Goal: Information Seeking & Learning: Understand process/instructions

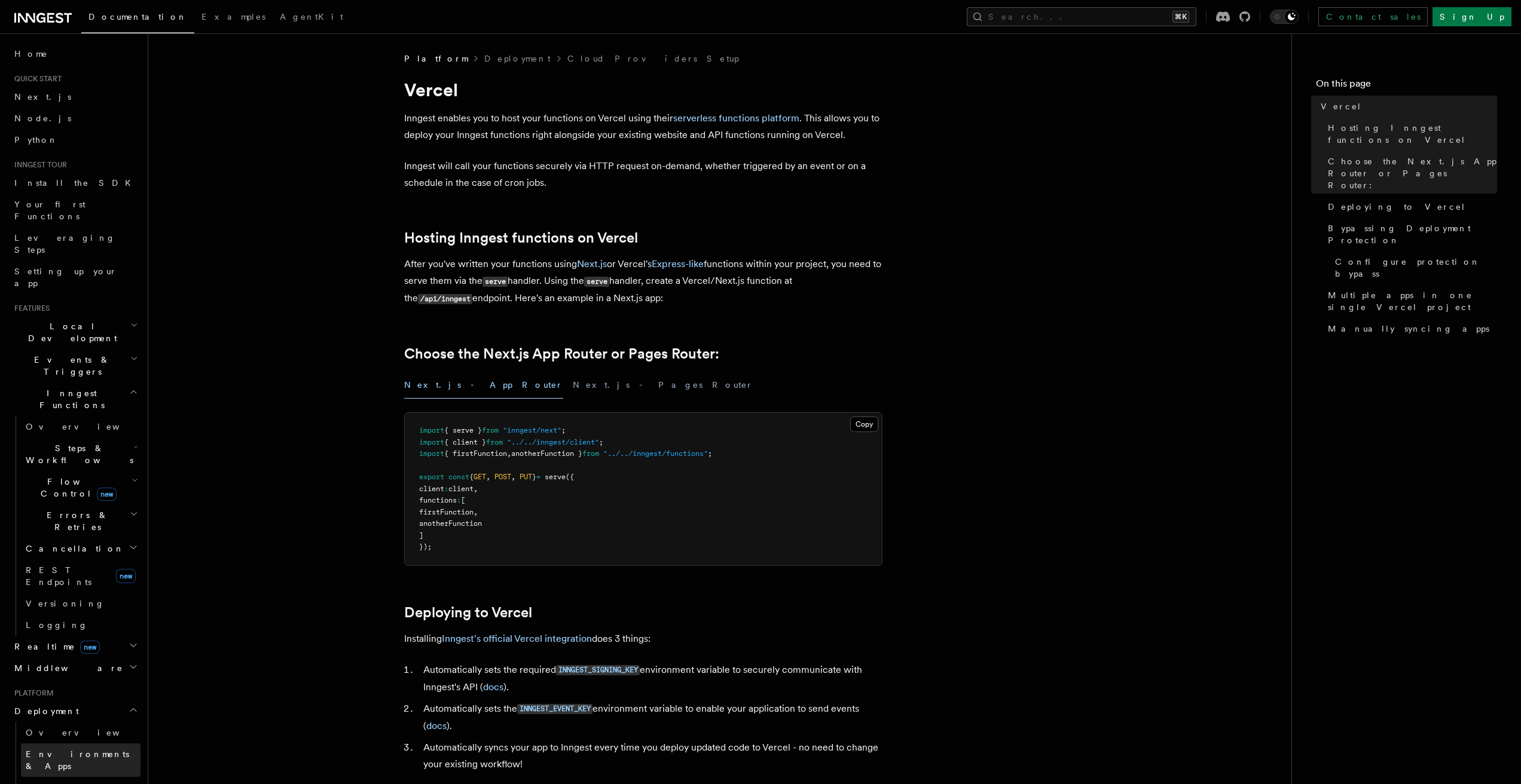
scroll to position [509, 0]
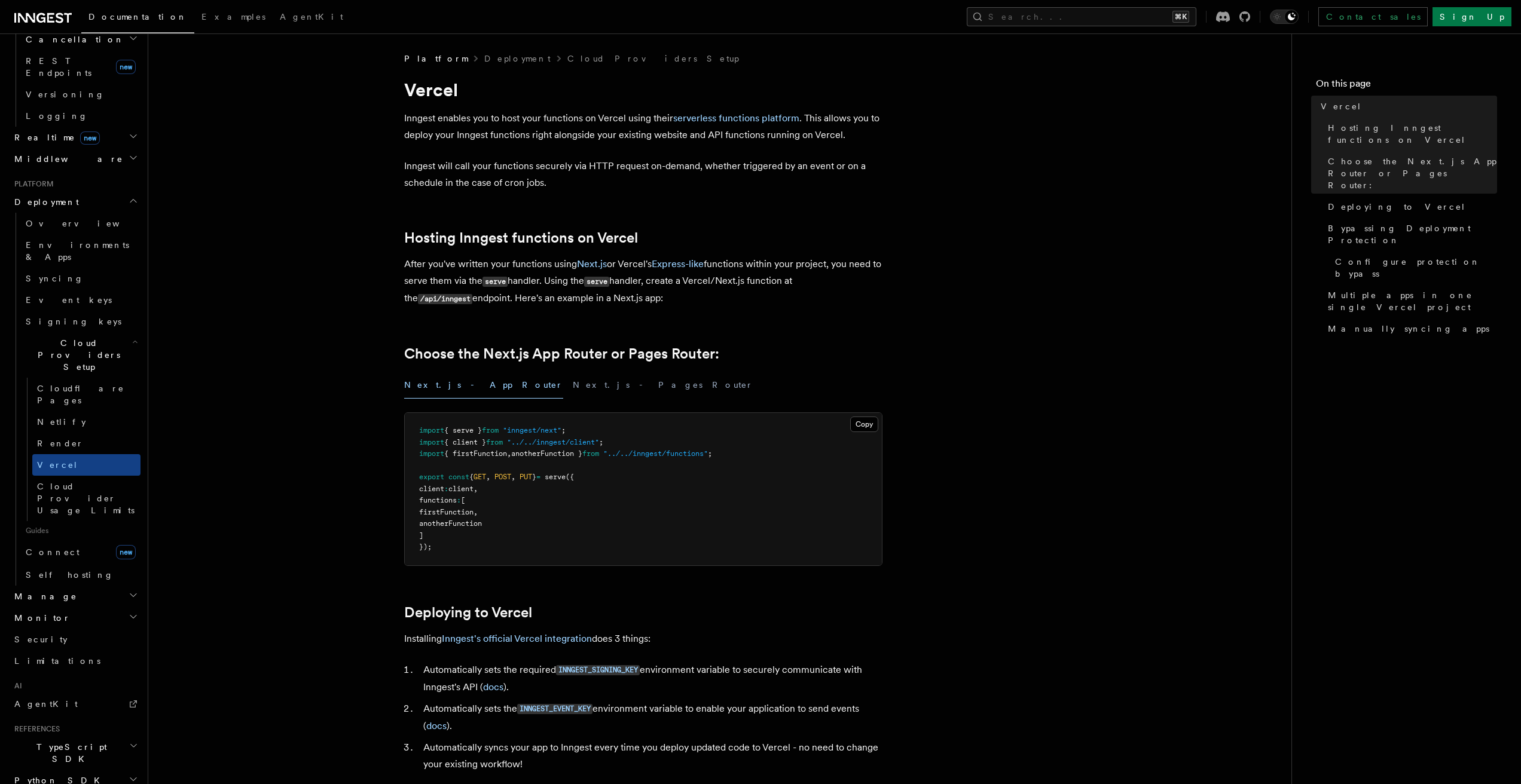
click at [67, 741] on span "TypeScript SDK" at bounding box center [69, 752] width 119 height 23
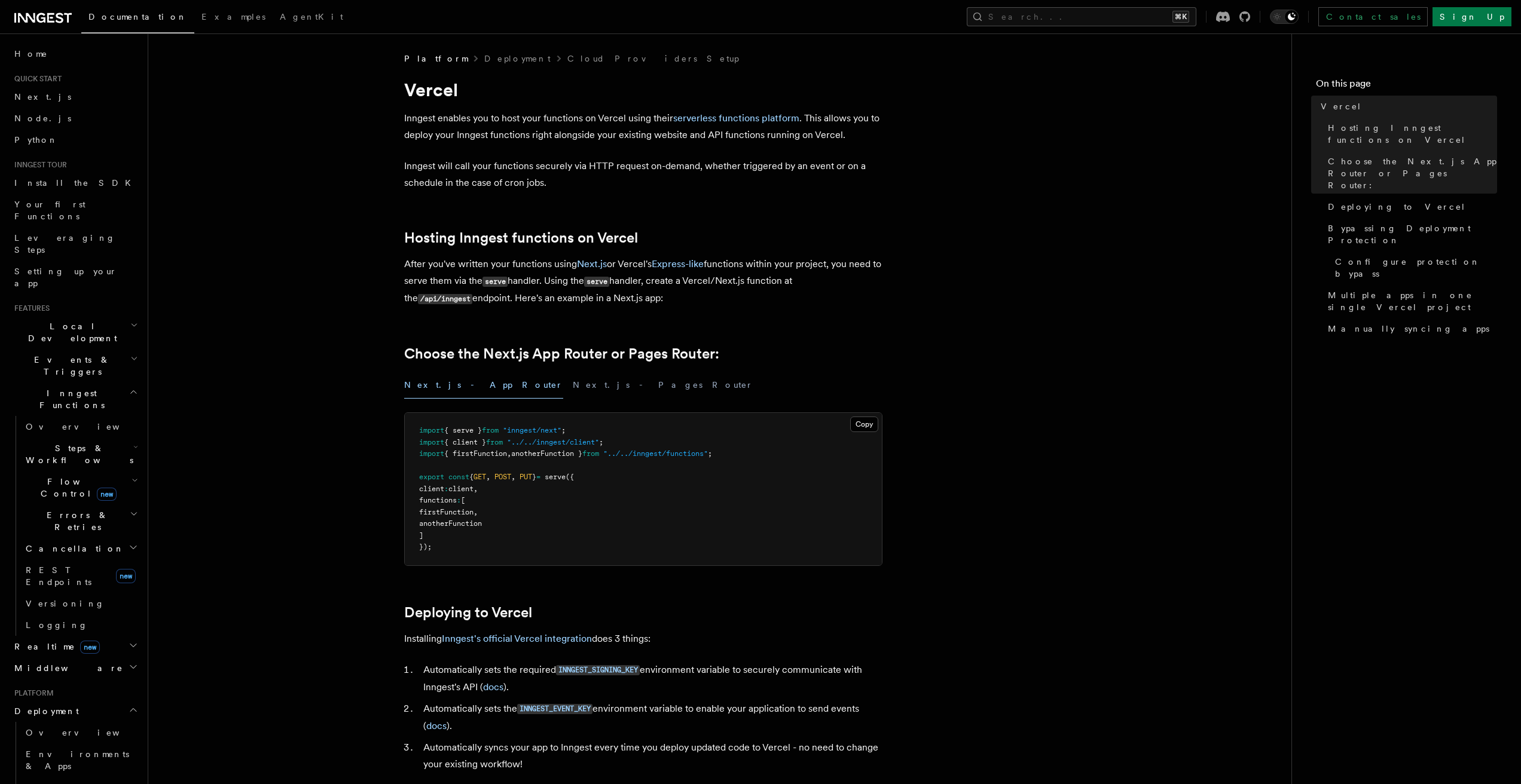
scroll to position [1, 0]
click at [60, 565] on span "REST Endpoints" at bounding box center [58, 576] width 66 height 22
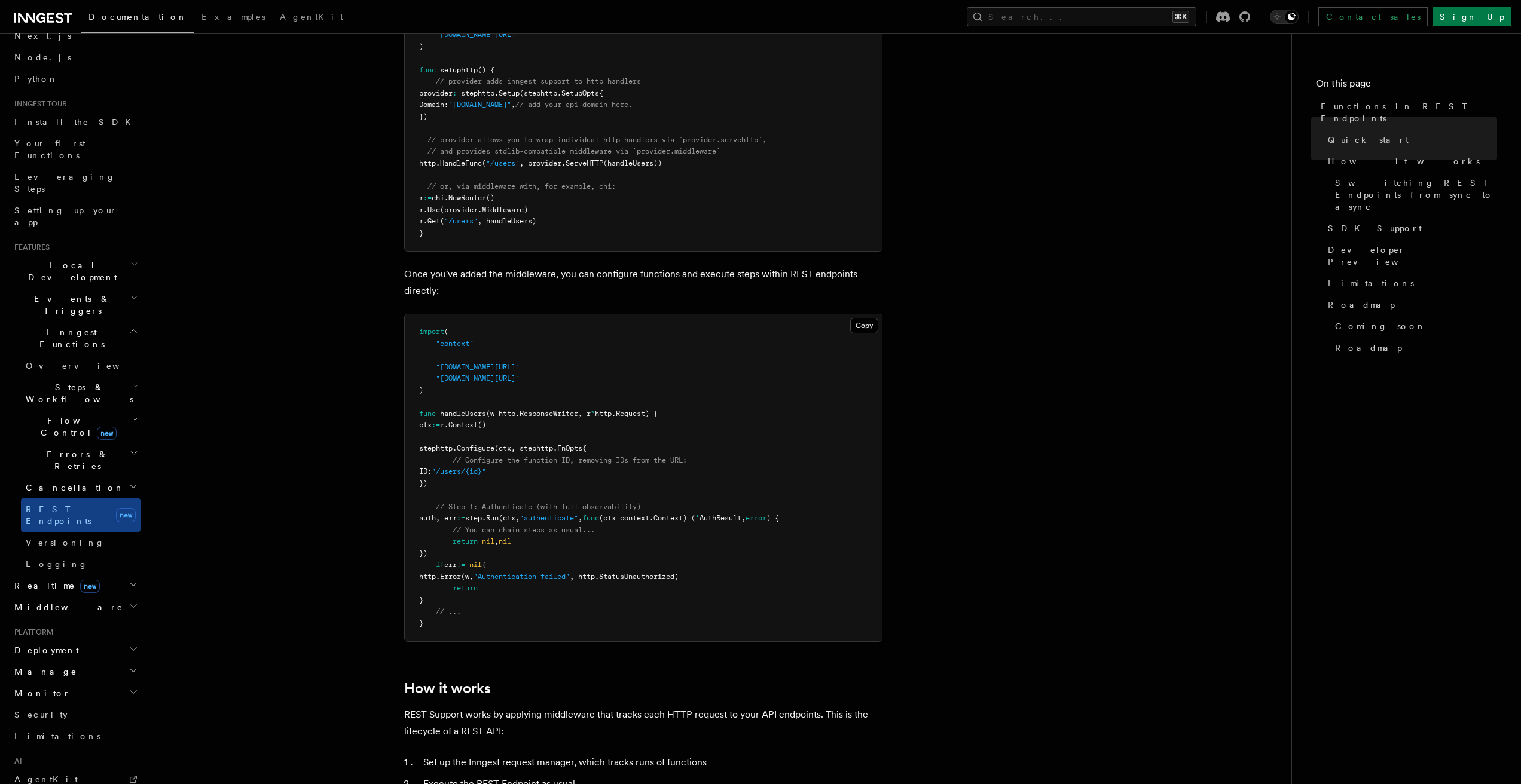
scroll to position [50, 0]
click at [39, 592] on span "Realtime new" at bounding box center [54, 597] width 90 height 12
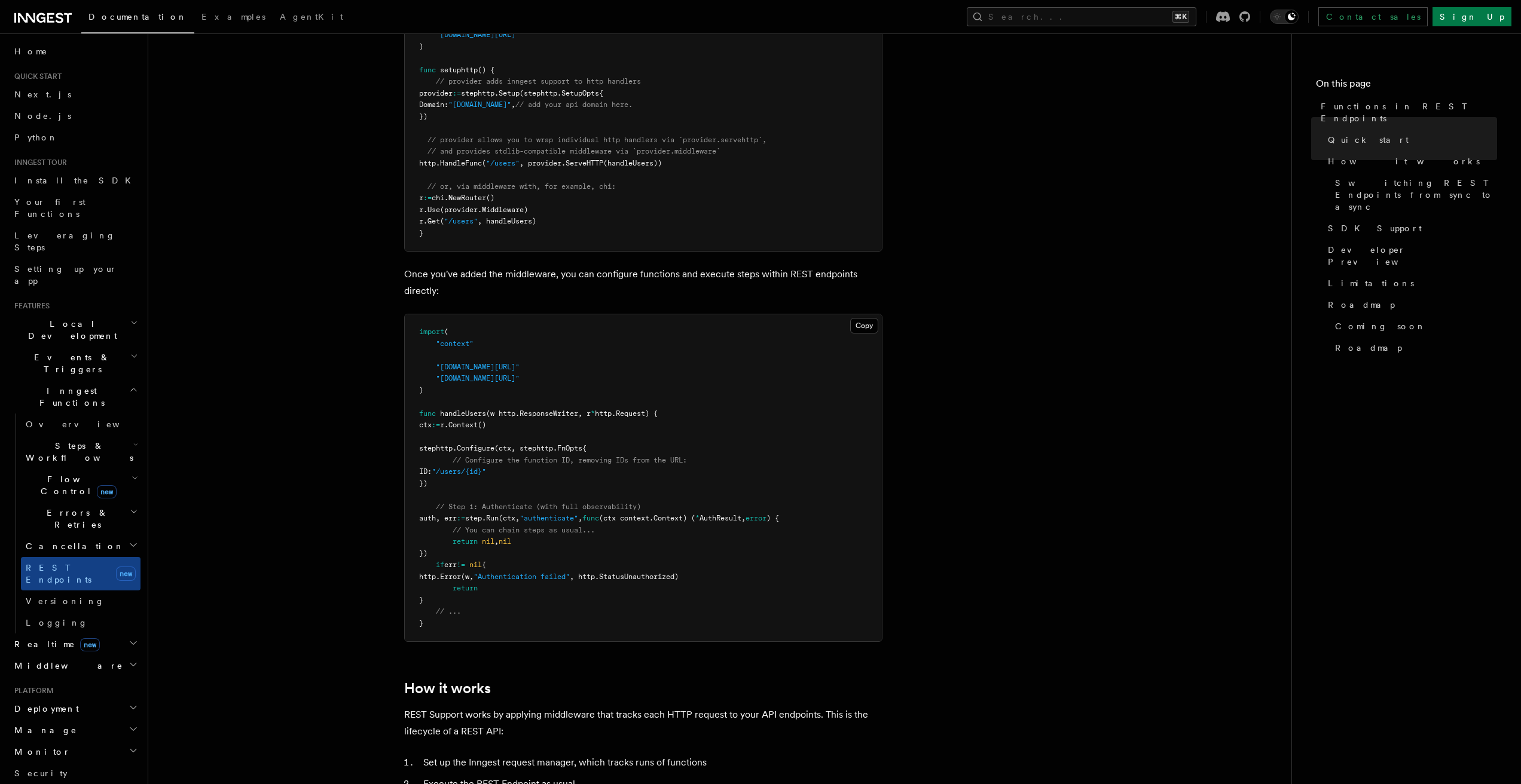
scroll to position [0, 0]
click at [53, 267] on span "Setting up your app" at bounding box center [65, 277] width 102 height 22
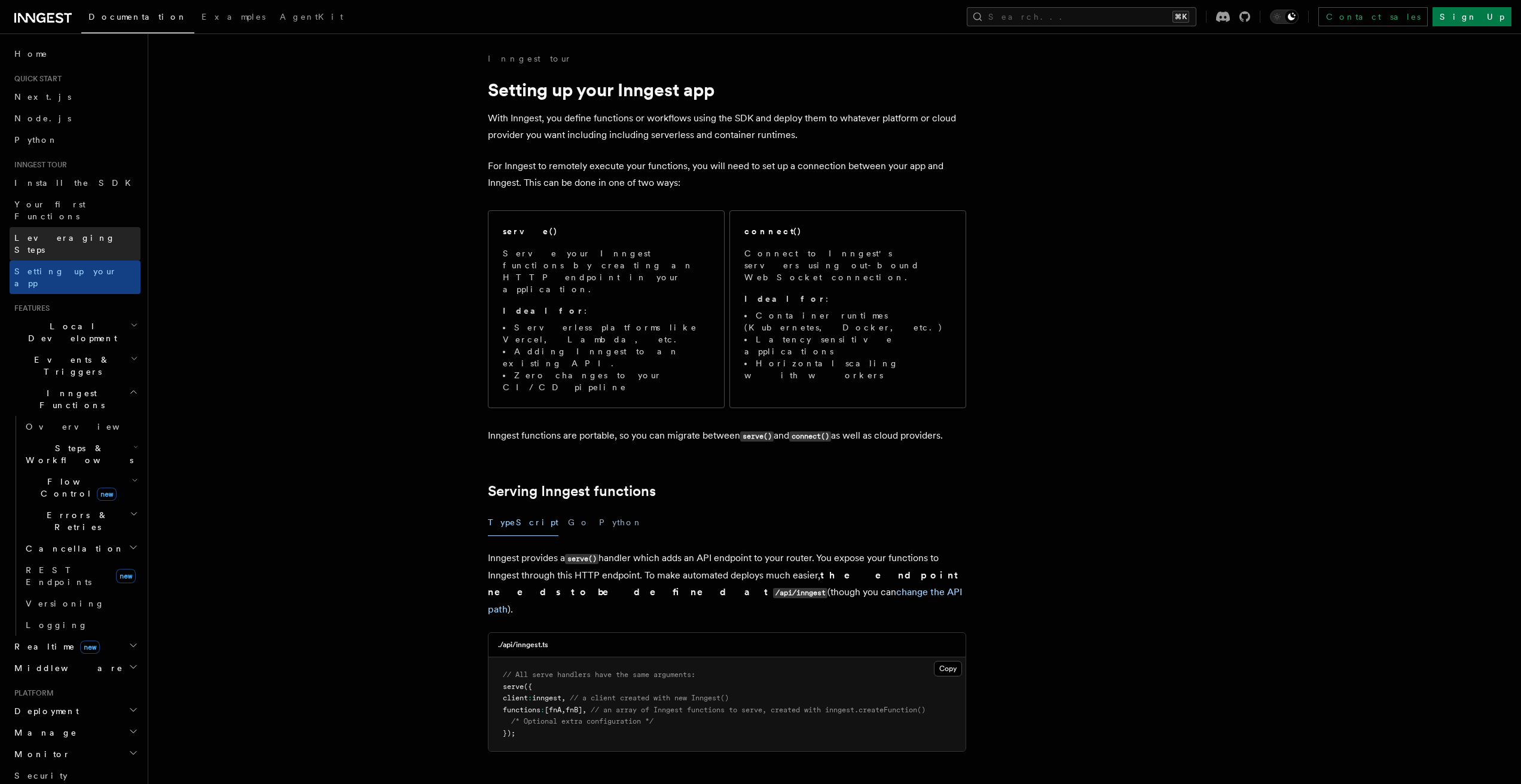
click at [51, 233] on span "Leveraging Steps" at bounding box center [65, 243] width 101 height 22
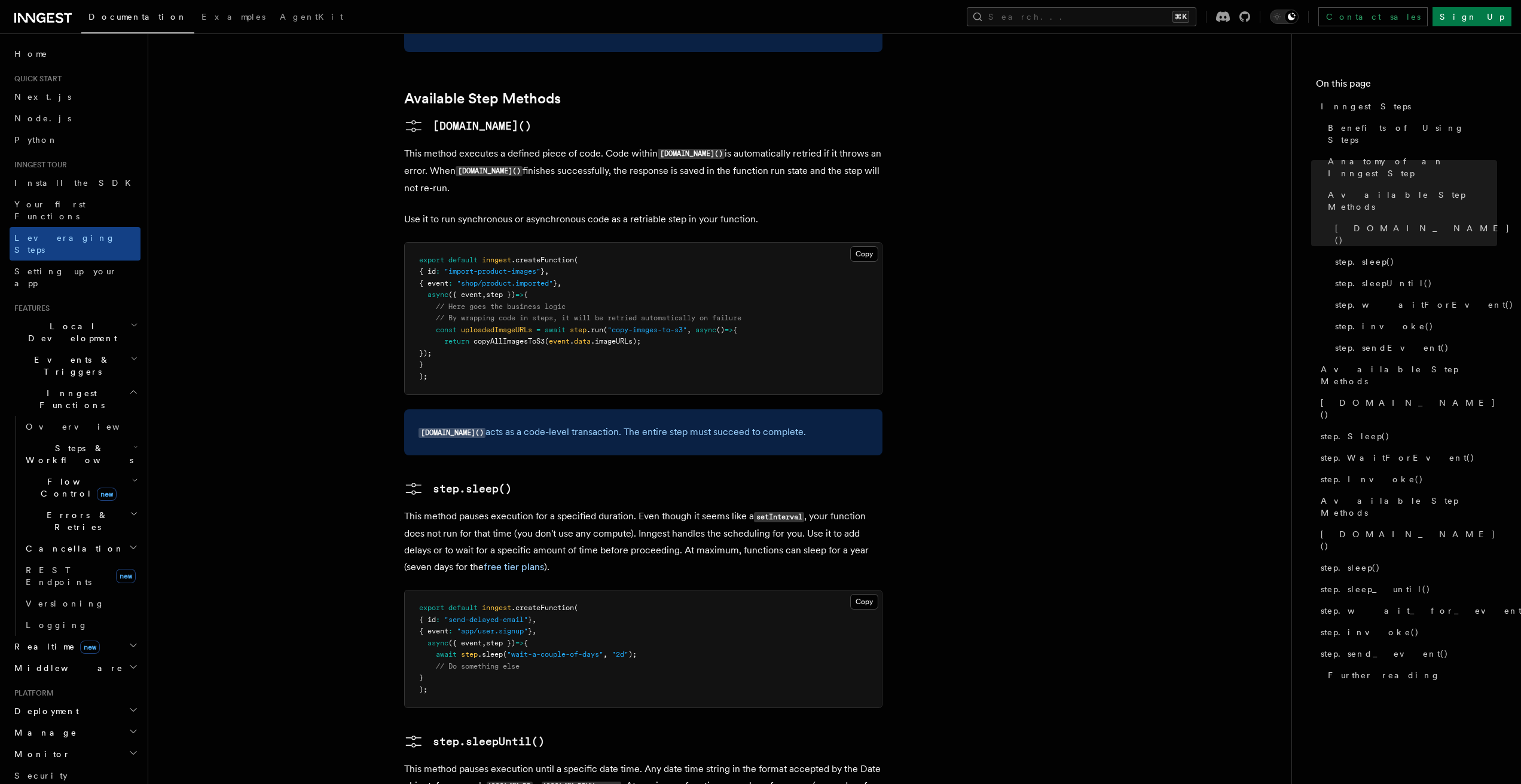
scroll to position [196, 0]
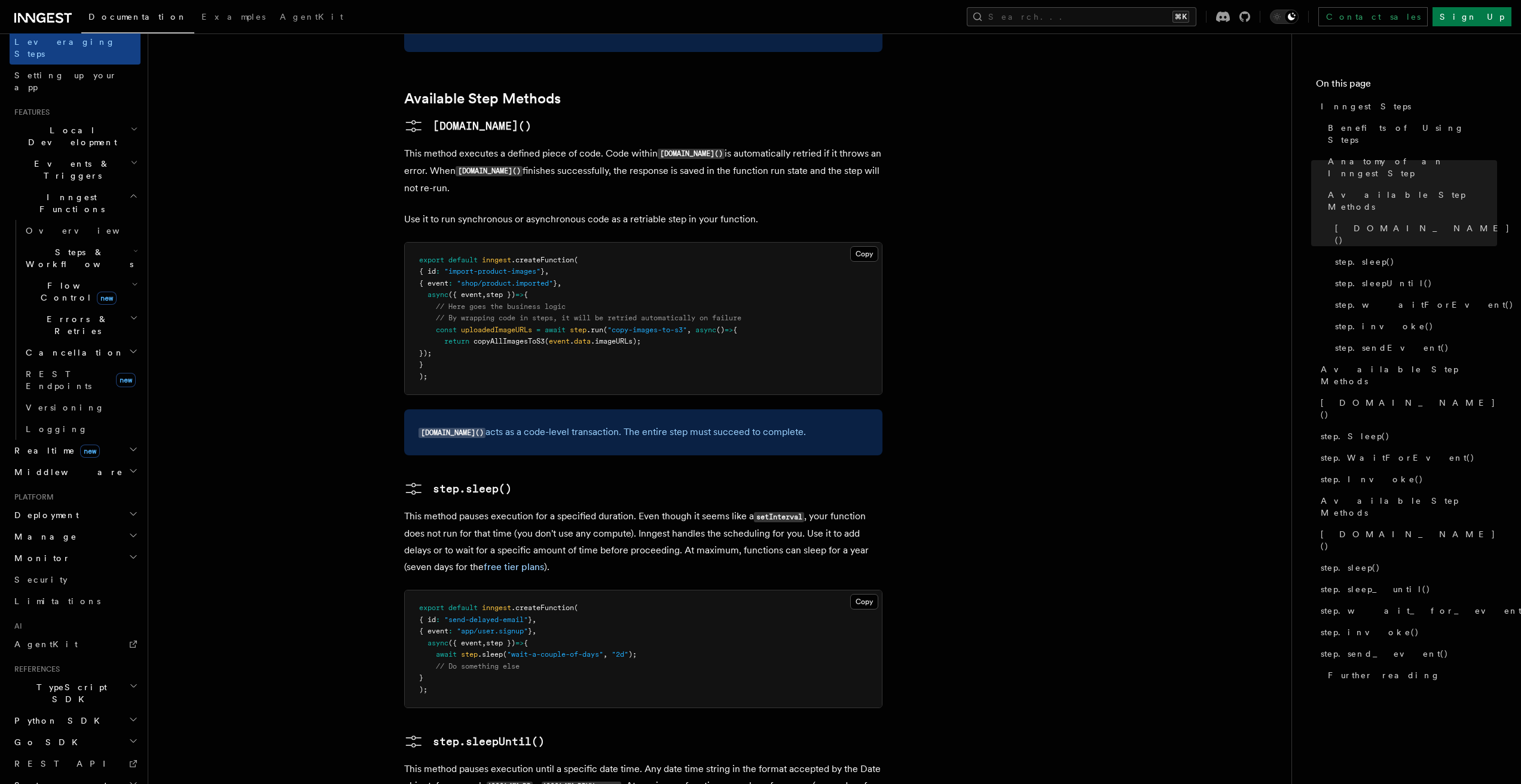
click at [47, 509] on span "Deployment" at bounding box center [44, 515] width 70 height 12
click at [48, 509] on span "Deployment" at bounding box center [44, 515] width 70 height 12
click at [49, 547] on h2 "Monitor" at bounding box center [74, 558] width 131 height 22
click at [54, 526] on h2 "Manage" at bounding box center [74, 536] width 131 height 22
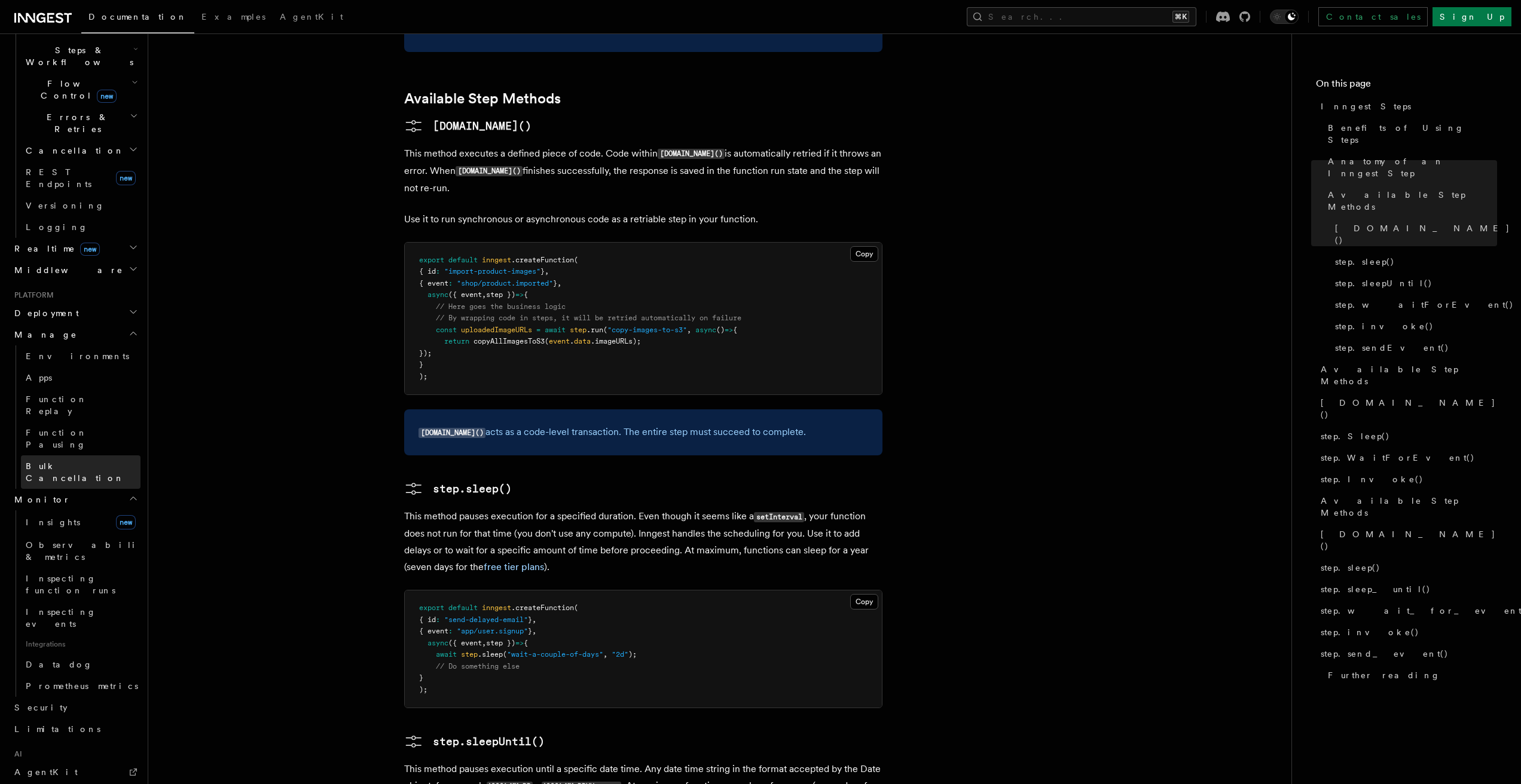
scroll to position [454, 0]
